Goal: Find specific fact: Find contact information

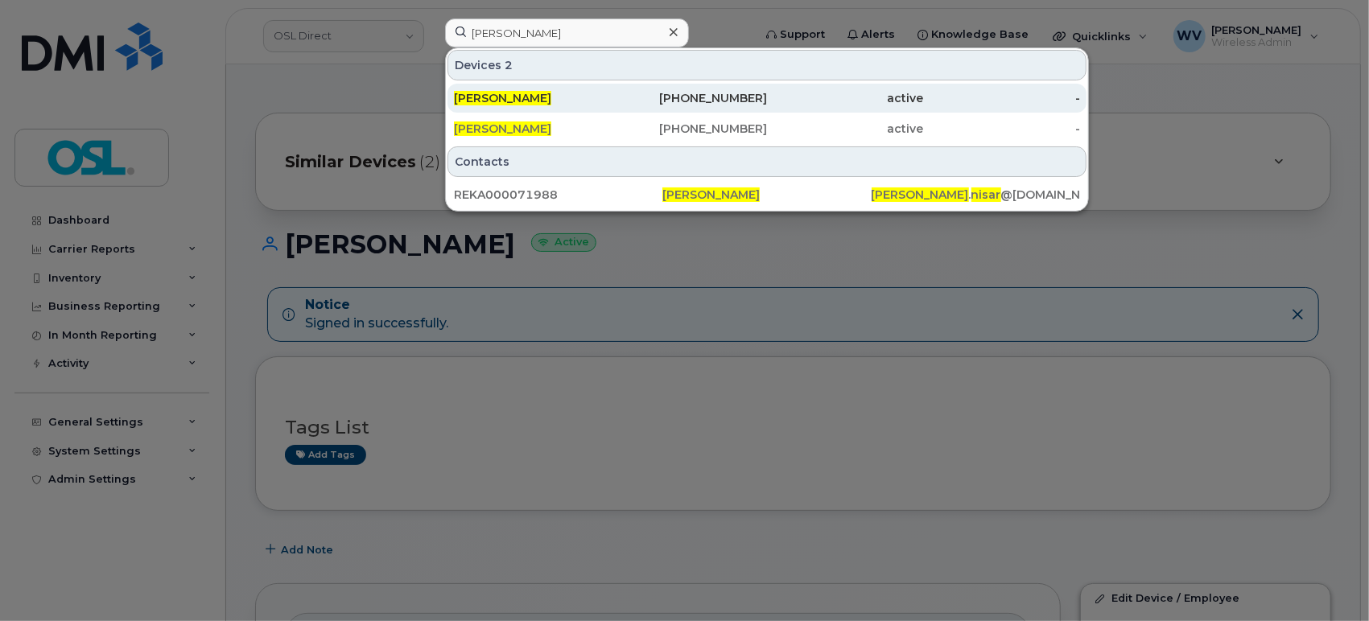
type input "[PERSON_NAME]"
drag, startPoint x: 525, startPoint y: 100, endPoint x: 526, endPoint y: 109, distance: 9.7
click at [525, 99] on div "[PERSON_NAME]" at bounding box center [532, 98] width 157 height 16
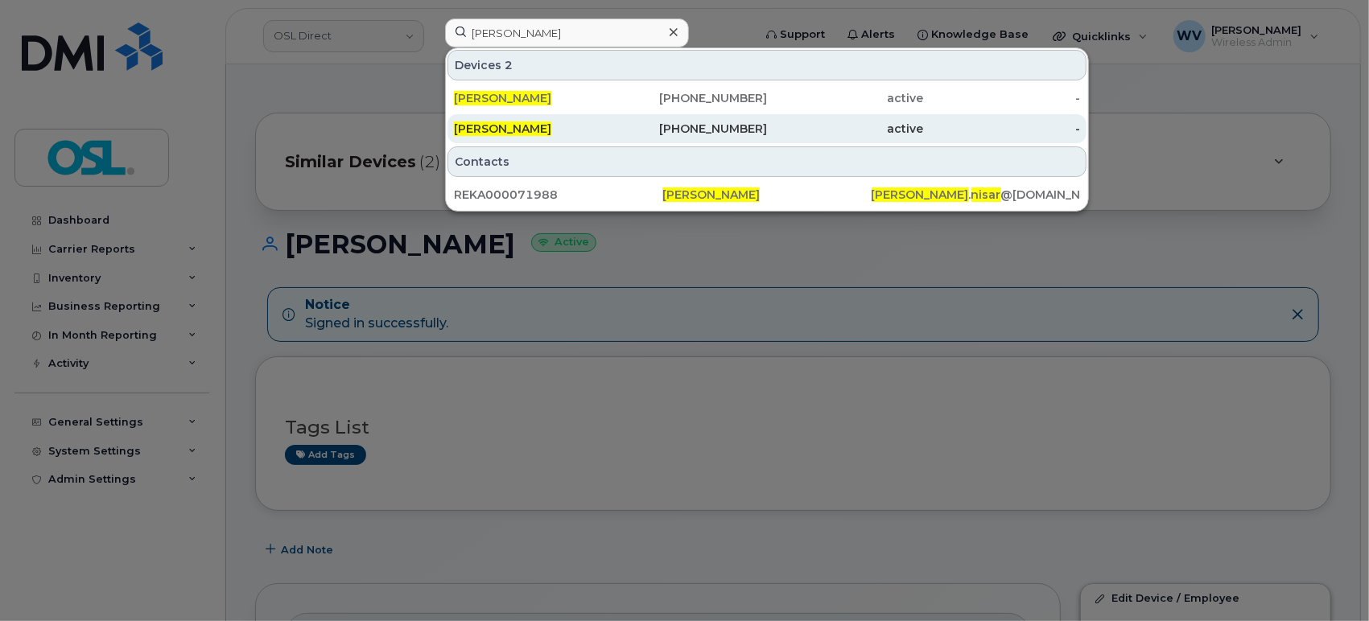
click at [526, 126] on div "[PERSON_NAME]" at bounding box center [532, 129] width 157 height 16
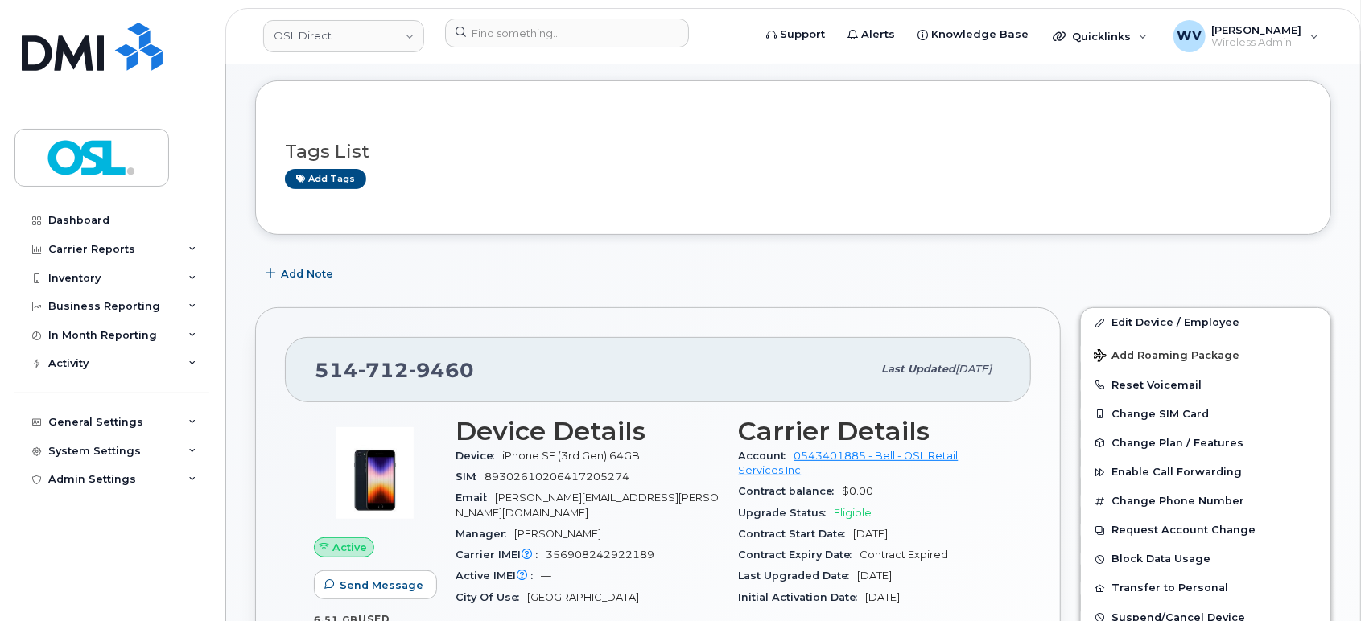
scroll to position [357, 0]
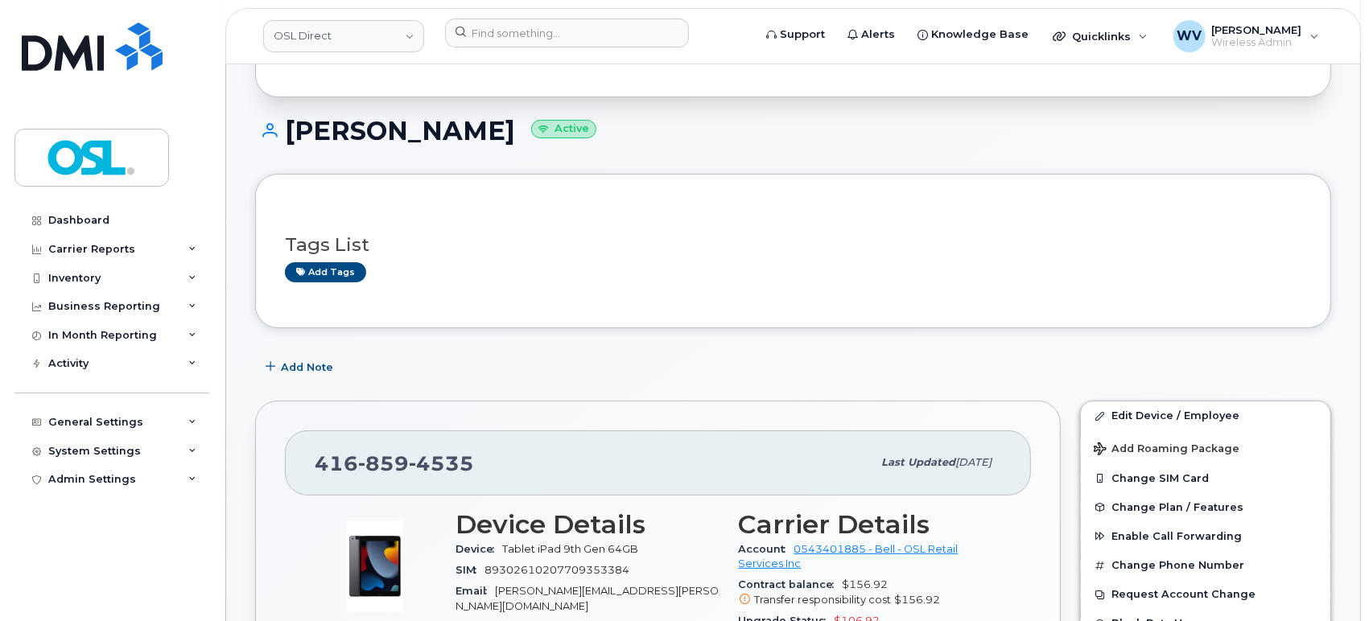
scroll to position [268, 0]
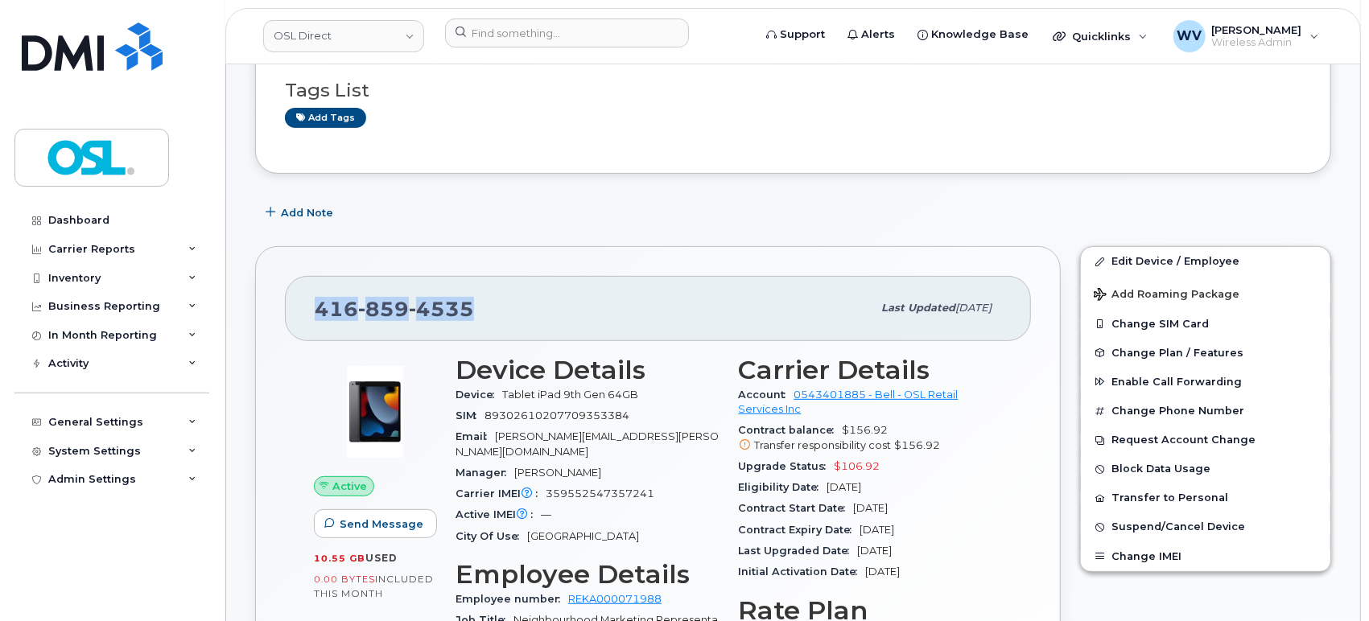
drag, startPoint x: 496, startPoint y: 314, endPoint x: 301, endPoint y: 315, distance: 194.7
click at [301, 315] on div "[PHONE_NUMBER] Last updated [DATE]" at bounding box center [658, 308] width 746 height 64
copy span "[PHONE_NUMBER]"
